Goal: Information Seeking & Learning: Learn about a topic

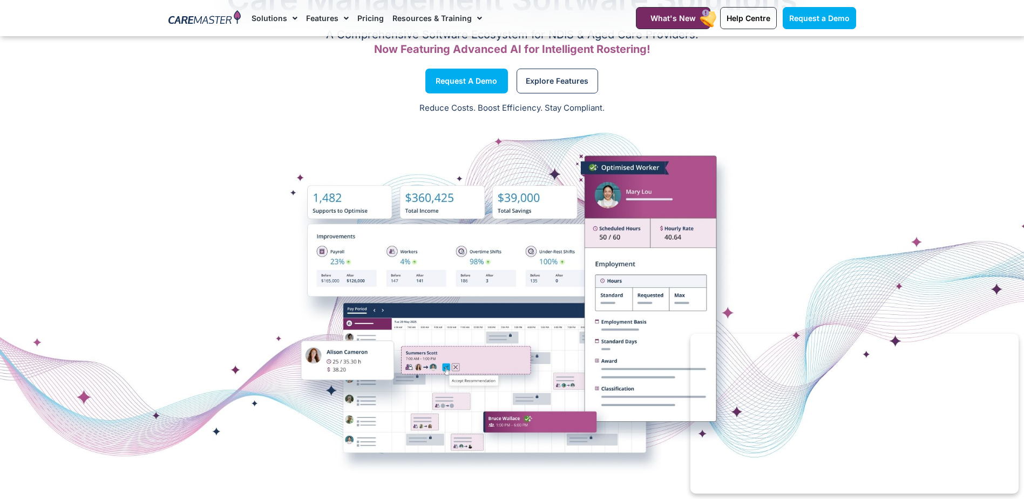
scroll to position [108, 0]
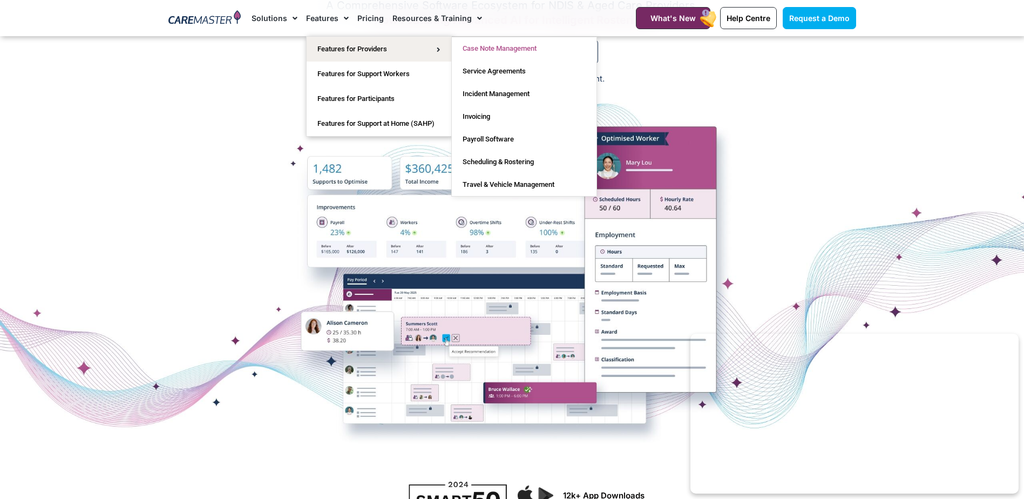
click at [533, 51] on link "Case Note Management" at bounding box center [524, 48] width 145 height 23
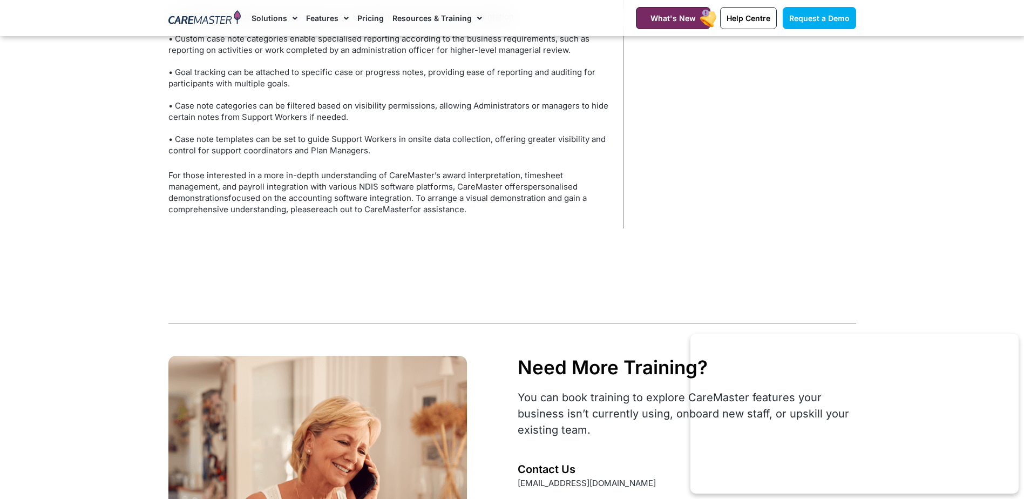
scroll to position [4374, 0]
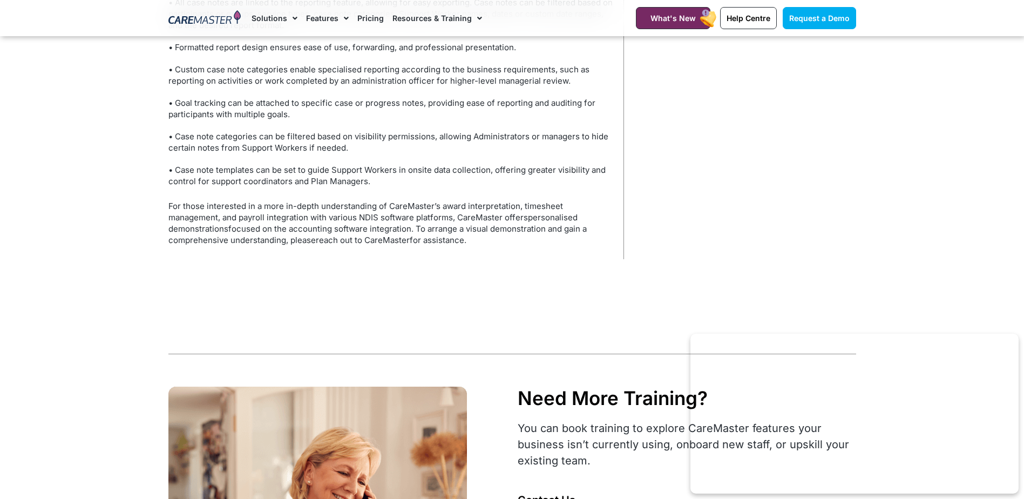
click at [370, 15] on link "Pricing" at bounding box center [370, 18] width 26 height 36
